Goal: Task Accomplishment & Management: Manage account settings

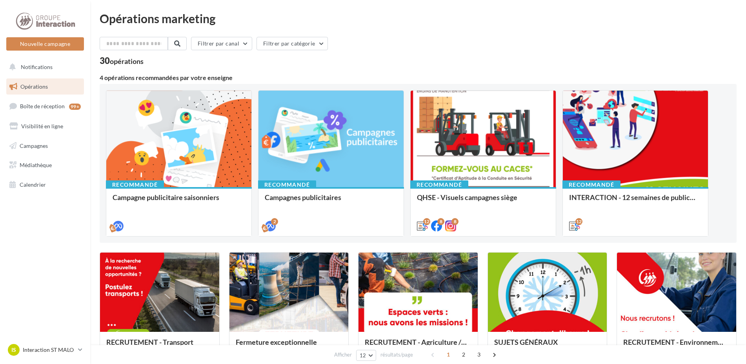
click at [73, 341] on nav "Nouvelle campagne Nouvelle campagne Notifications Opérations Boîte de réception…" at bounding box center [45, 182] width 90 height 364
click at [72, 353] on p "Interaction ST MALO" at bounding box center [49, 350] width 52 height 8
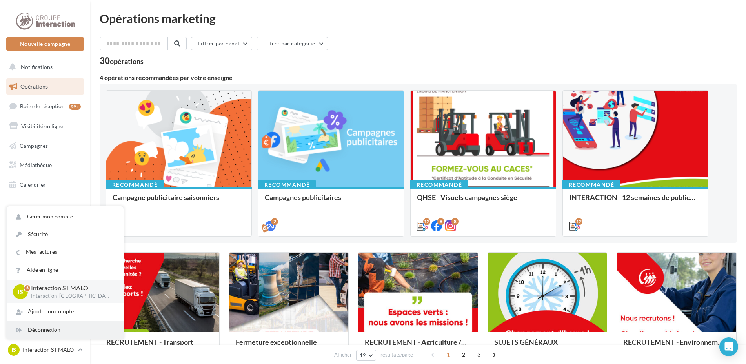
click at [46, 331] on div "Déconnexion" at bounding box center [65, 330] width 117 height 18
